Goal: Task Accomplishment & Management: Manage account settings

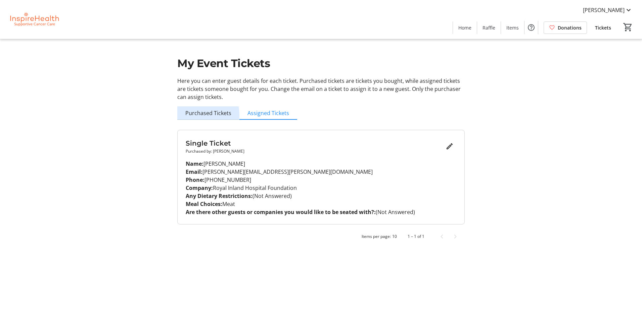
click at [196, 115] on span "Purchased Tickets" at bounding box center [208, 112] width 46 height 5
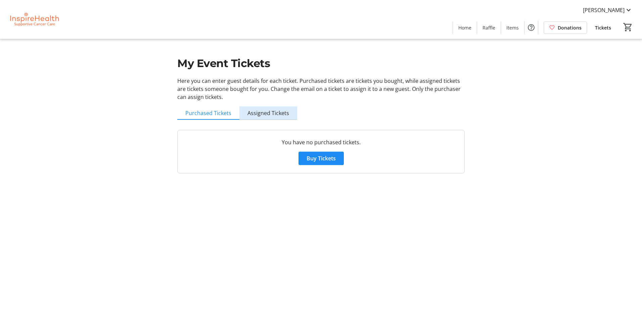
click at [279, 116] on span "Assigned Tickets" at bounding box center [269, 112] width 42 height 5
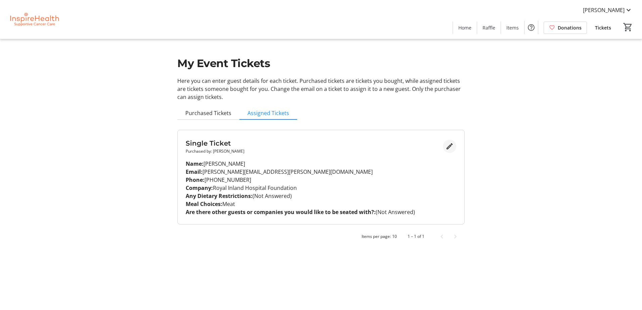
click at [448, 147] on mat-icon "Edit" at bounding box center [450, 146] width 8 height 8
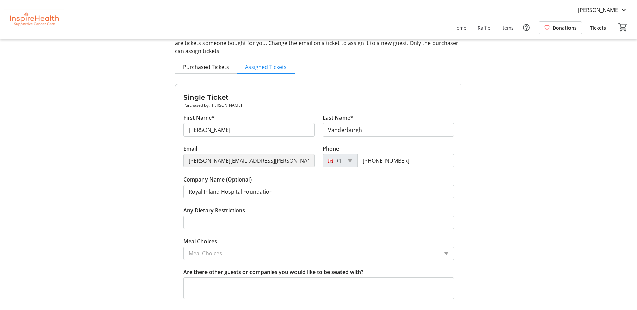
scroll to position [97, 0]
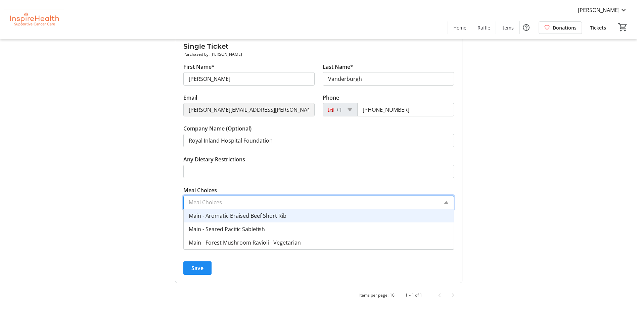
click at [282, 204] on input "Meal Choices" at bounding box center [314, 202] width 250 height 8
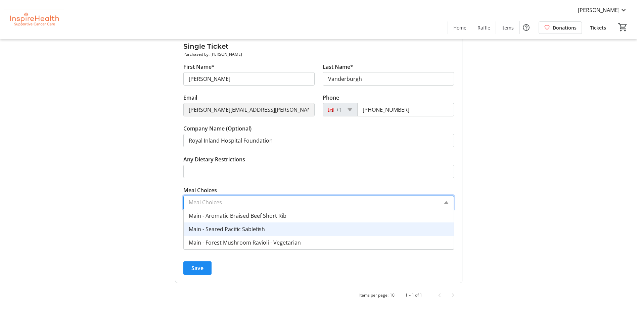
click at [281, 233] on div "Main - Seared Pacific Sablefish" at bounding box center [319, 229] width 270 height 13
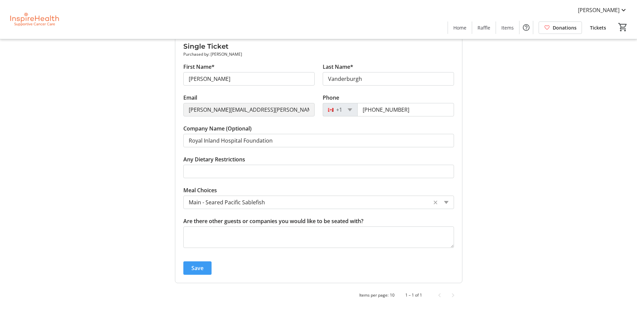
click at [201, 268] on span "Save" at bounding box center [197, 268] width 12 height 8
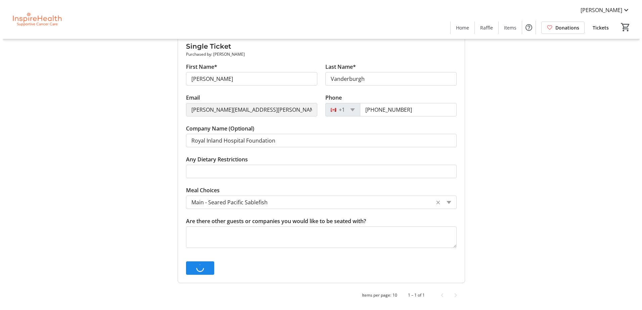
scroll to position [0, 0]
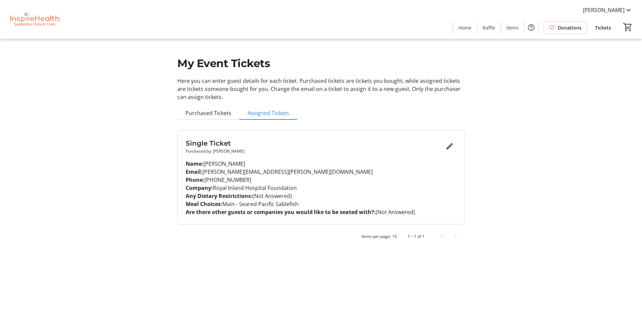
click at [106, 227] on div "My Event Tickets Here you can enter guest details for each ticket. Purchased ti…" at bounding box center [320, 126] width 443 height 252
